Goal: Task Accomplishment & Management: Use online tool/utility

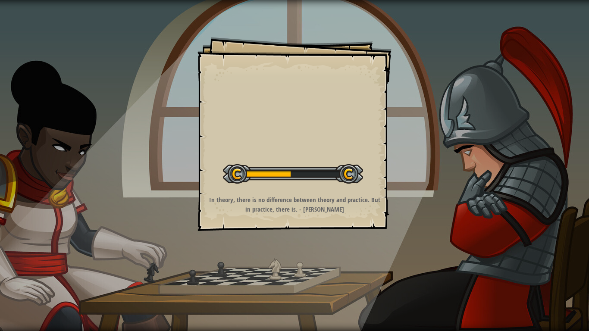
click at [274, 121] on div "Goals Start Level Error loading from server. Try refreshing the page. You'll ne…" at bounding box center [294, 134] width 194 height 194
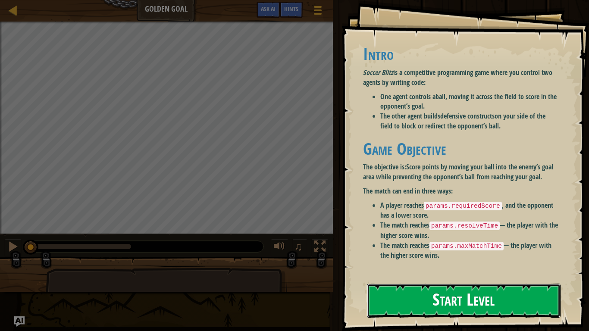
click at [414, 297] on button "Start Level" at bounding box center [463, 300] width 193 height 34
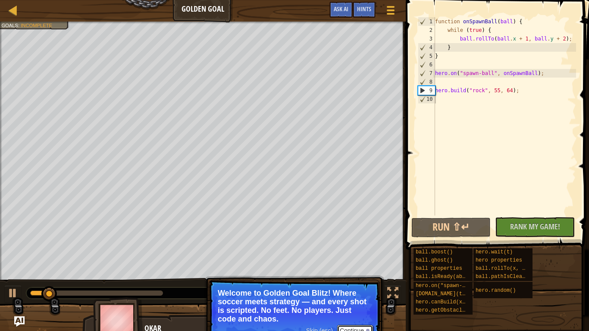
click at [356, 329] on button "Continue" at bounding box center [355, 330] width 36 height 11
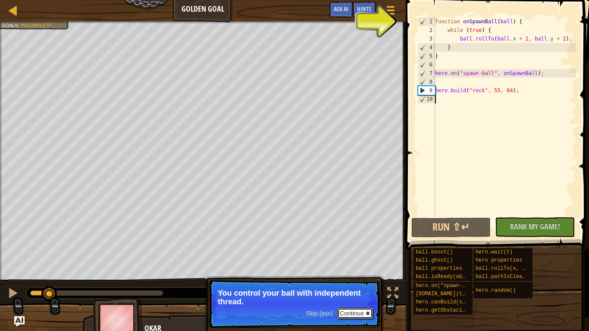
click at [349, 315] on button "Continue" at bounding box center [355, 313] width 36 height 11
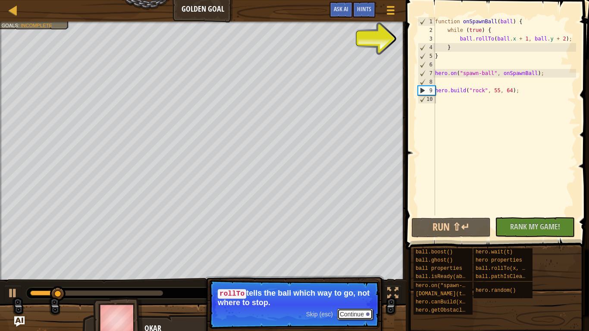
click at [339, 312] on button "Continue" at bounding box center [355, 313] width 36 height 11
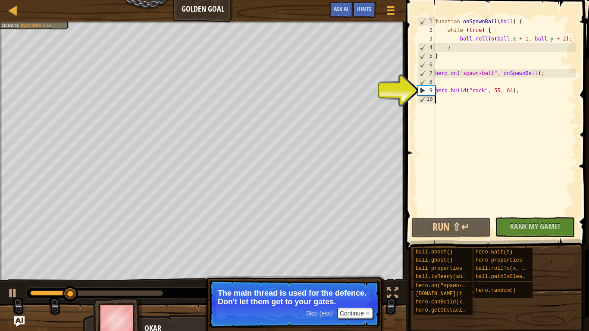
click at [335, 310] on div "Skip (esc) Continue" at bounding box center [339, 313] width 67 height 11
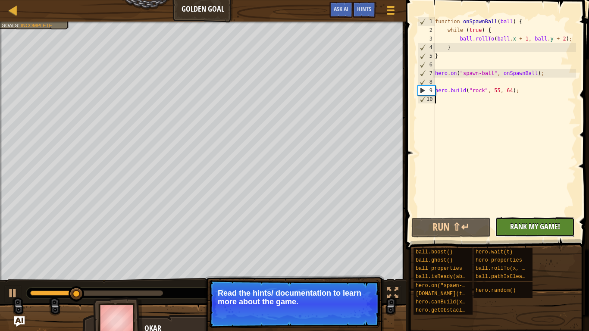
click at [523, 231] on span "Rank My Game!" at bounding box center [535, 226] width 50 height 11
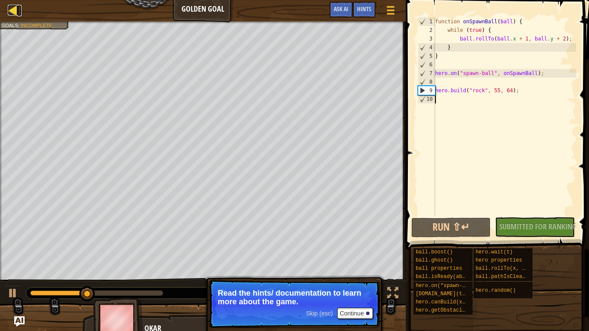
click at [15, 11] on div at bounding box center [13, 10] width 11 height 11
